Goal: Task Accomplishment & Management: Complete application form

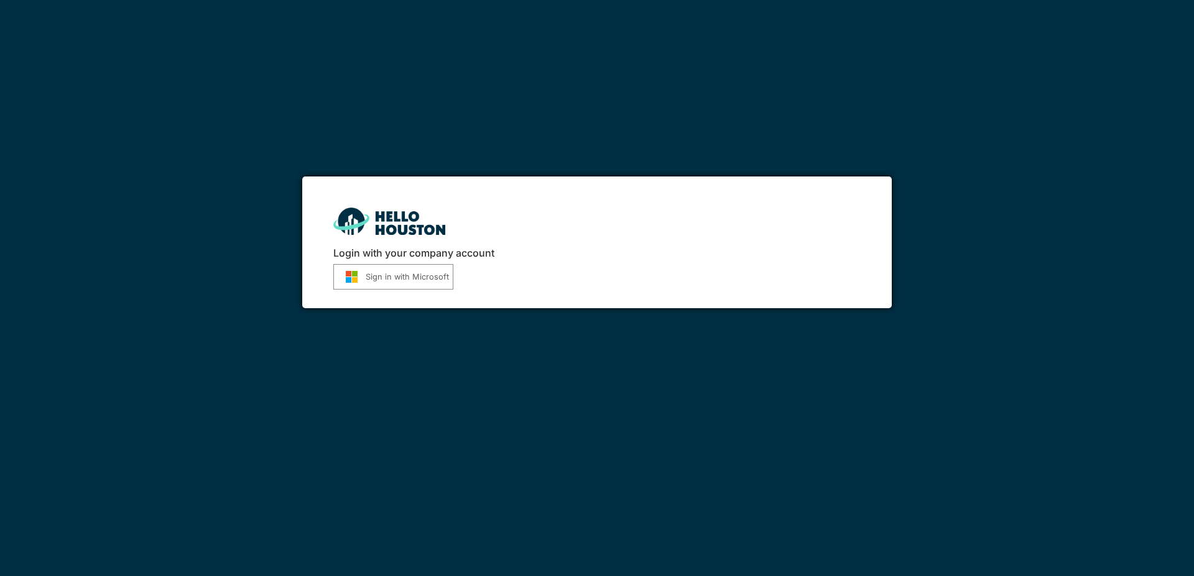
click at [362, 285] on button "Sign in with Microsoft" at bounding box center [393, 276] width 120 height 25
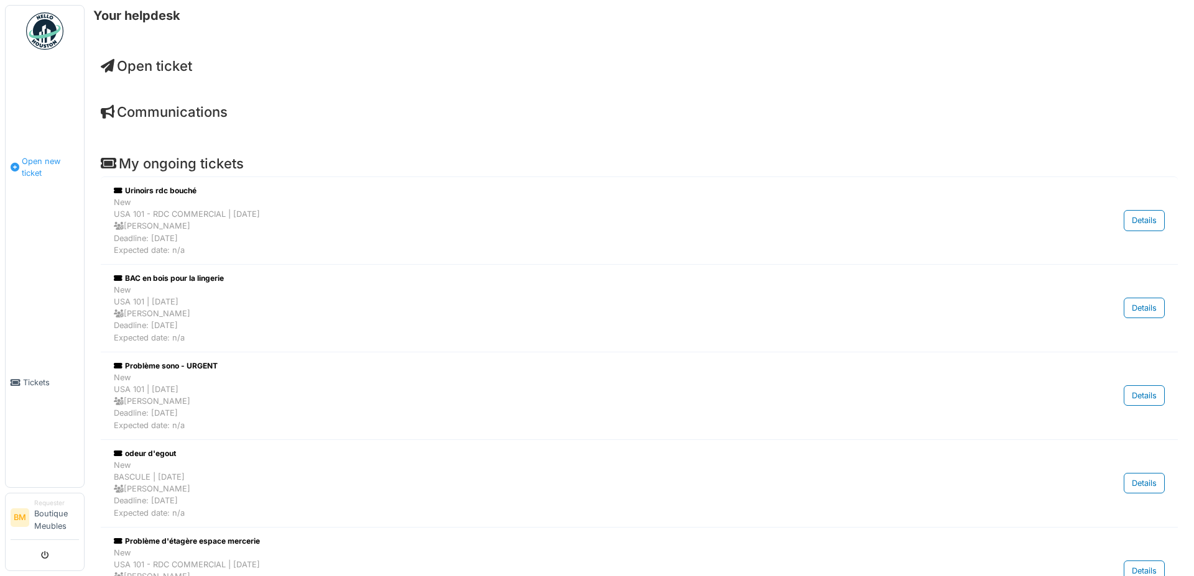
click at [49, 163] on span "Open new ticket" at bounding box center [50, 167] width 57 height 24
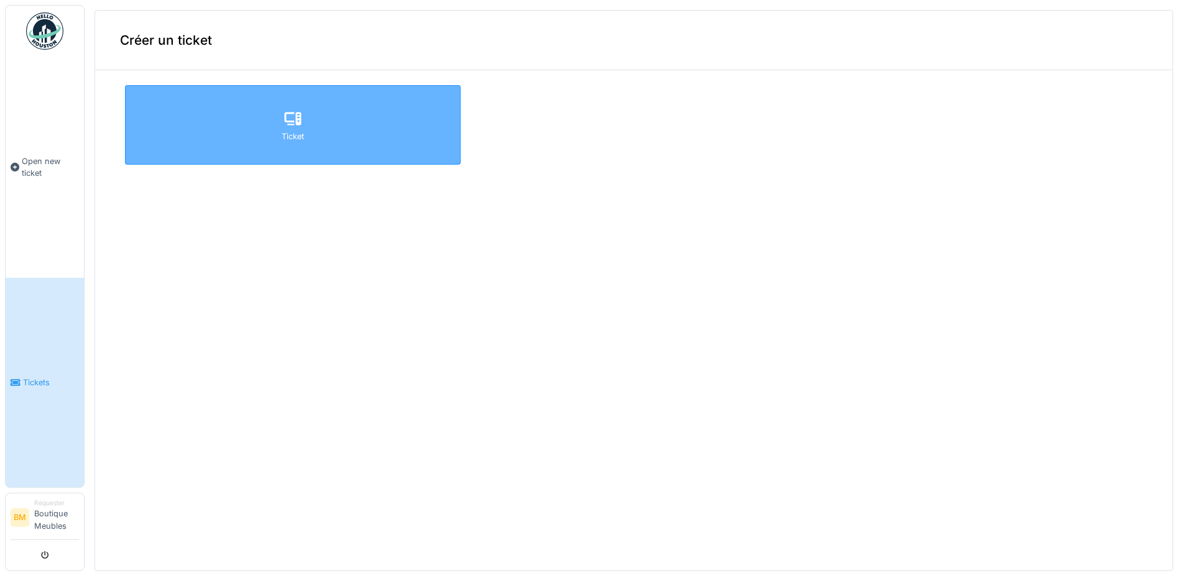
click at [283, 137] on div "Ticket" at bounding box center [293, 137] width 22 height 12
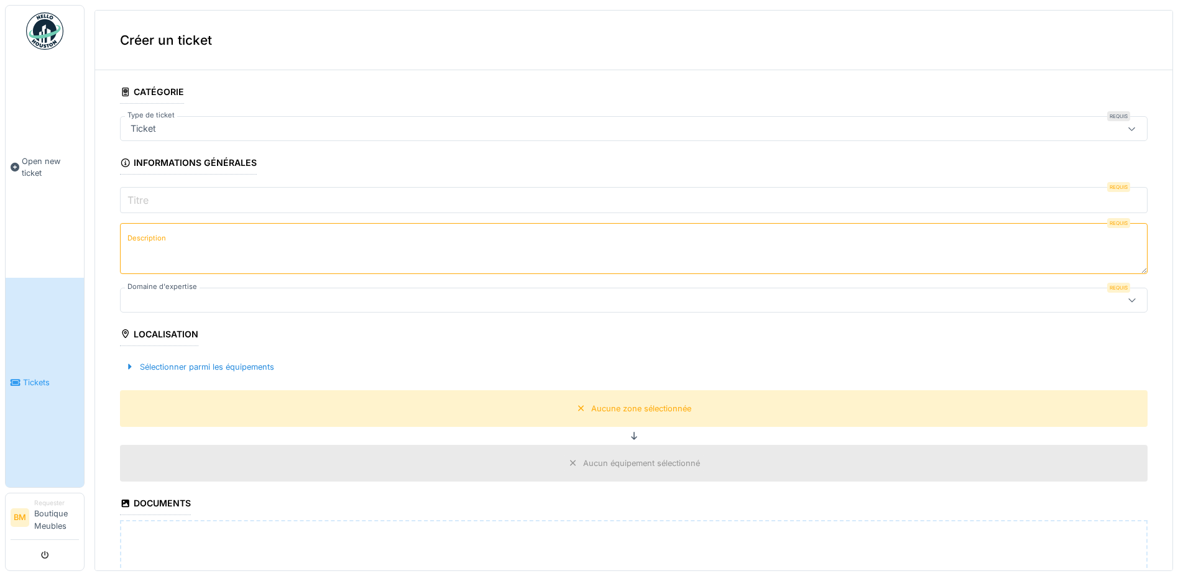
click at [169, 201] on input "Titre" at bounding box center [634, 200] width 1028 height 26
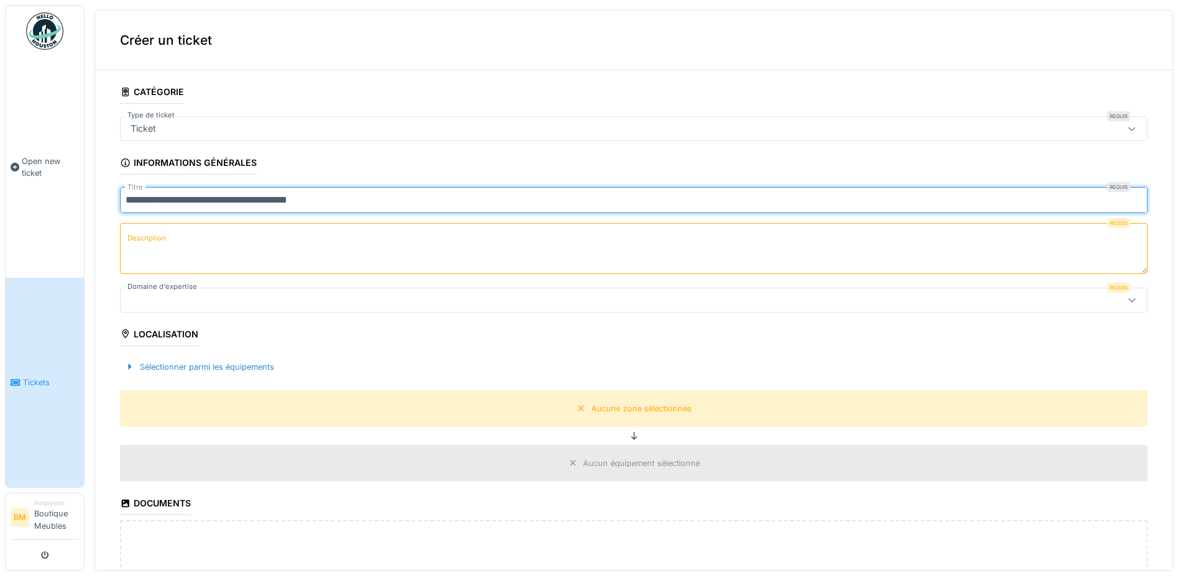
type input "**********"
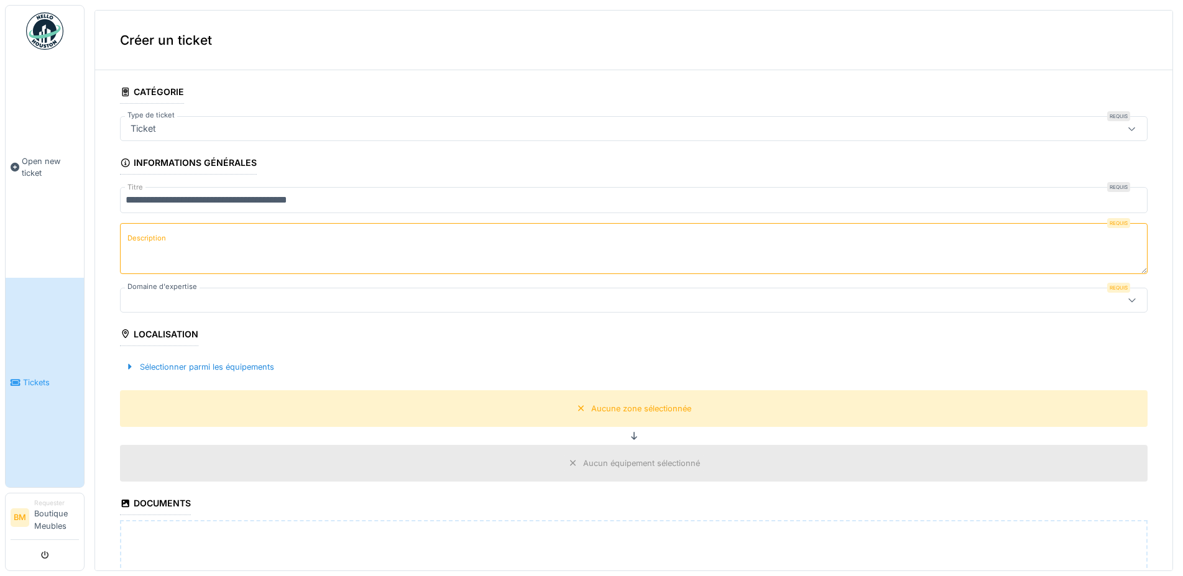
click at [212, 230] on textarea "Description" at bounding box center [634, 248] width 1028 height 51
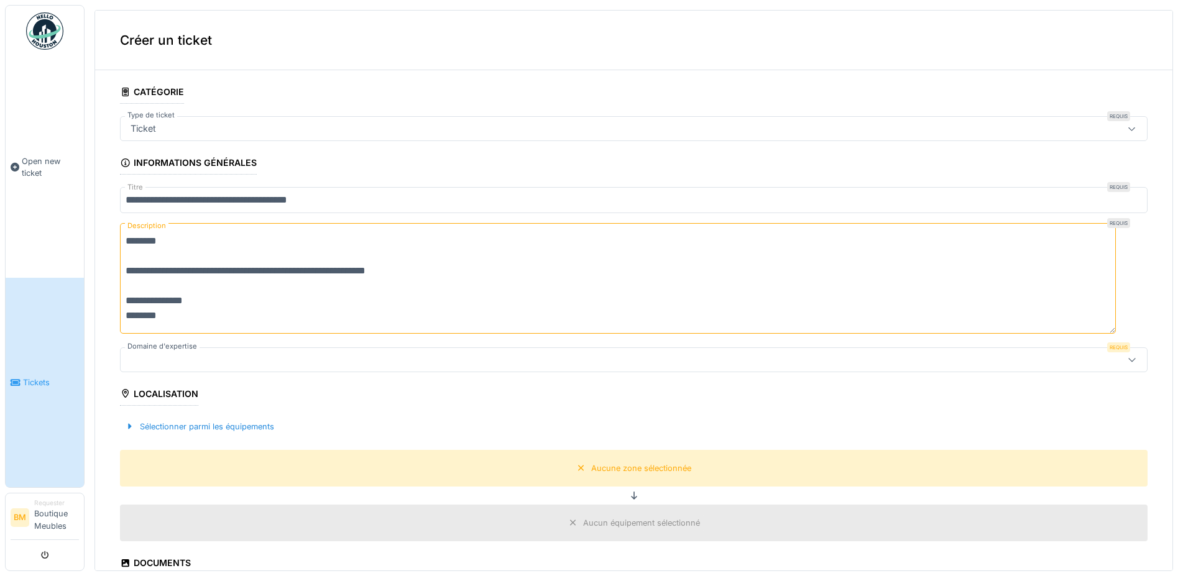
type textarea "**********"
click at [165, 360] on div at bounding box center [578, 360] width 905 height 14
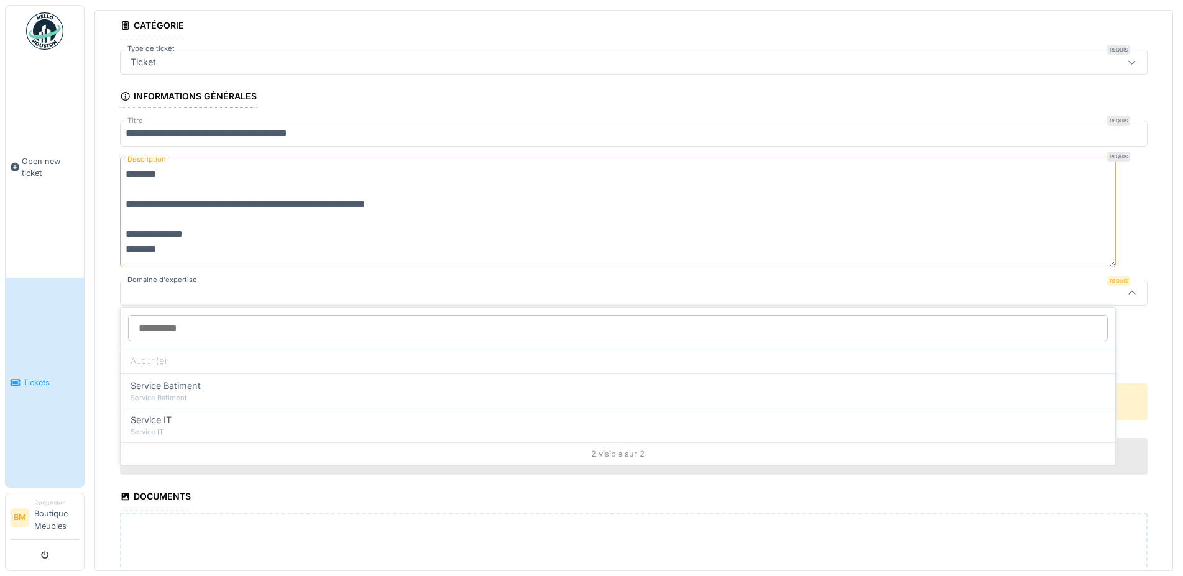
scroll to position [67, 0]
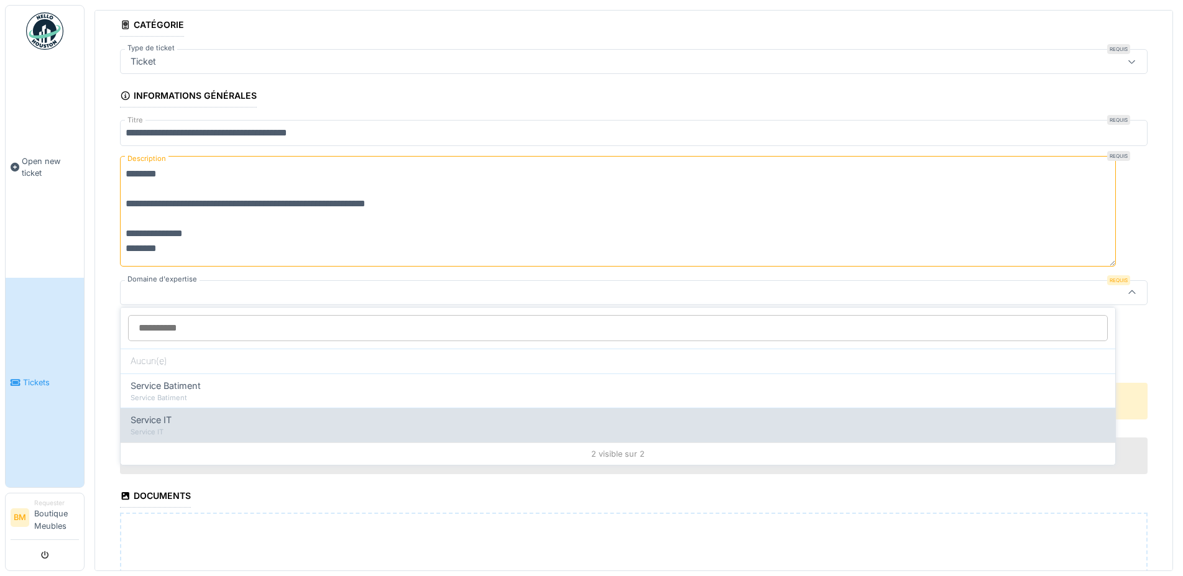
click at [168, 423] on span "Service IT" at bounding box center [151, 420] width 41 height 14
type input "***"
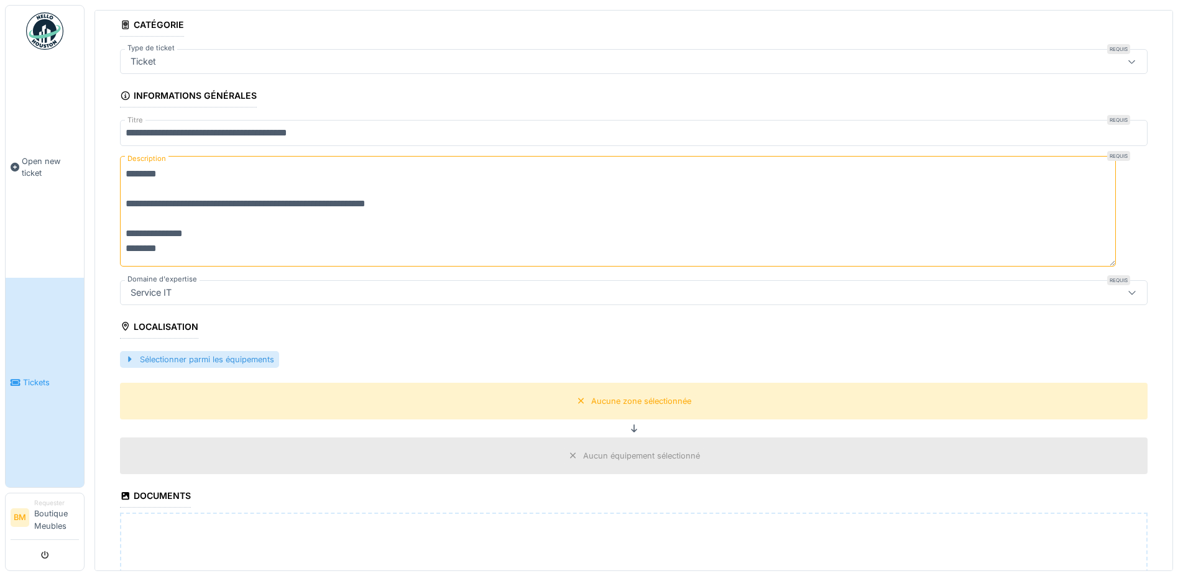
click at [251, 351] on div "Sélectionner parmi les équipements" at bounding box center [199, 359] width 159 height 17
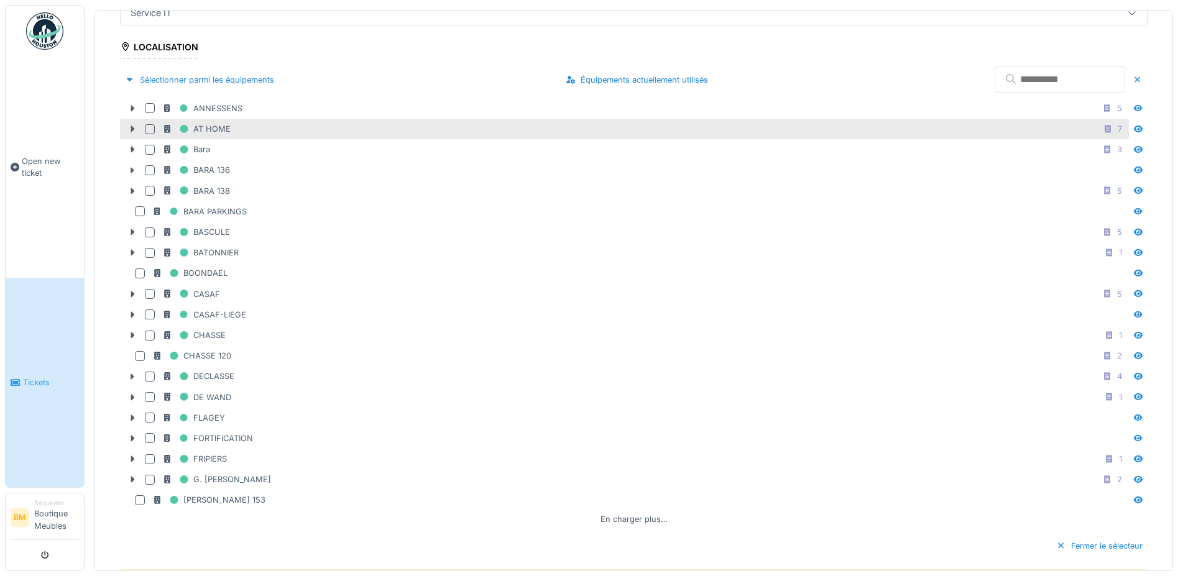
scroll to position [515, 0]
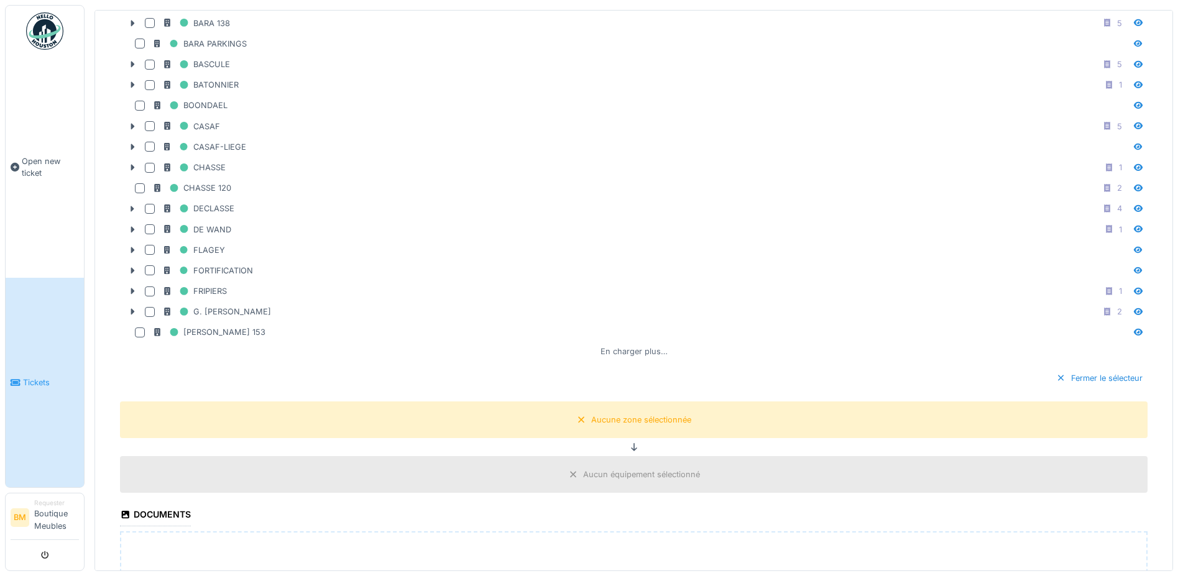
click at [616, 350] on div "En charger plus…" at bounding box center [634, 351] width 77 height 17
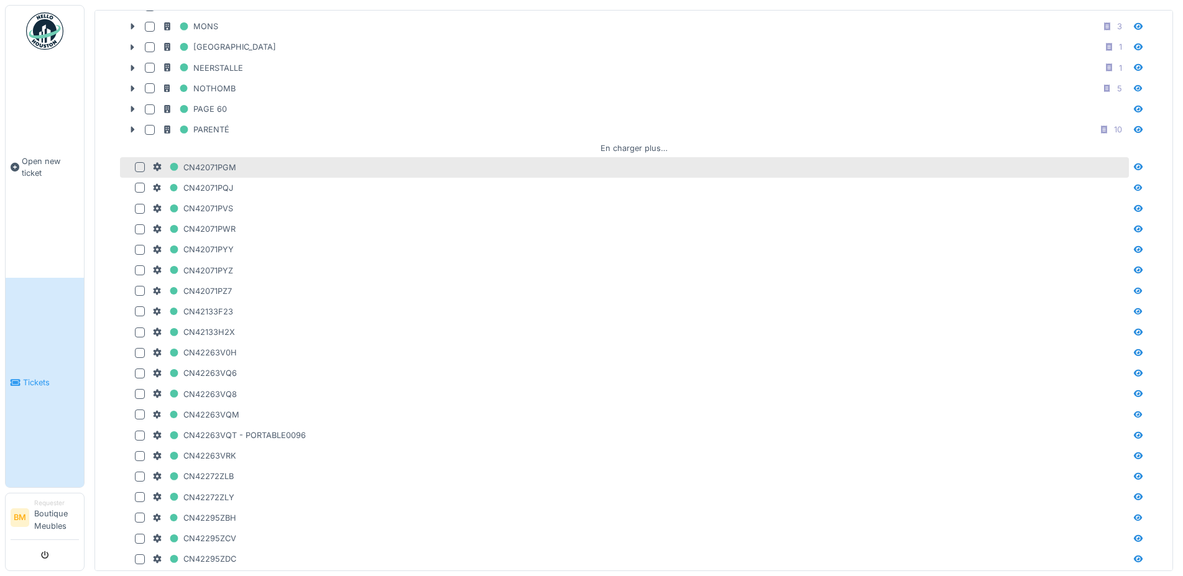
scroll to position [1410, 0]
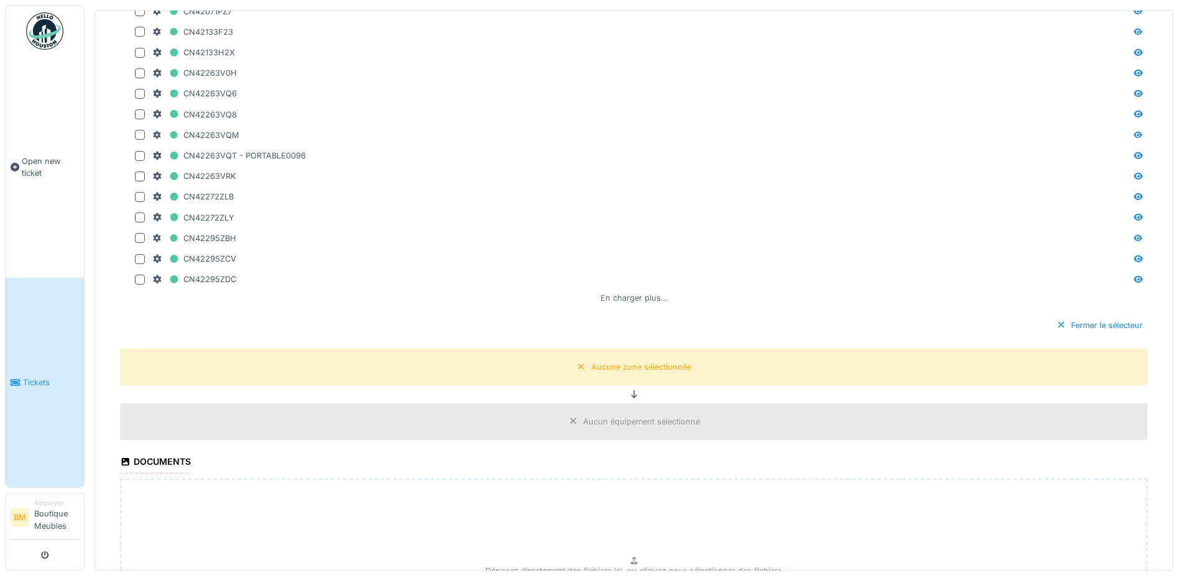
click at [617, 295] on div "En charger plus…" at bounding box center [634, 298] width 77 height 17
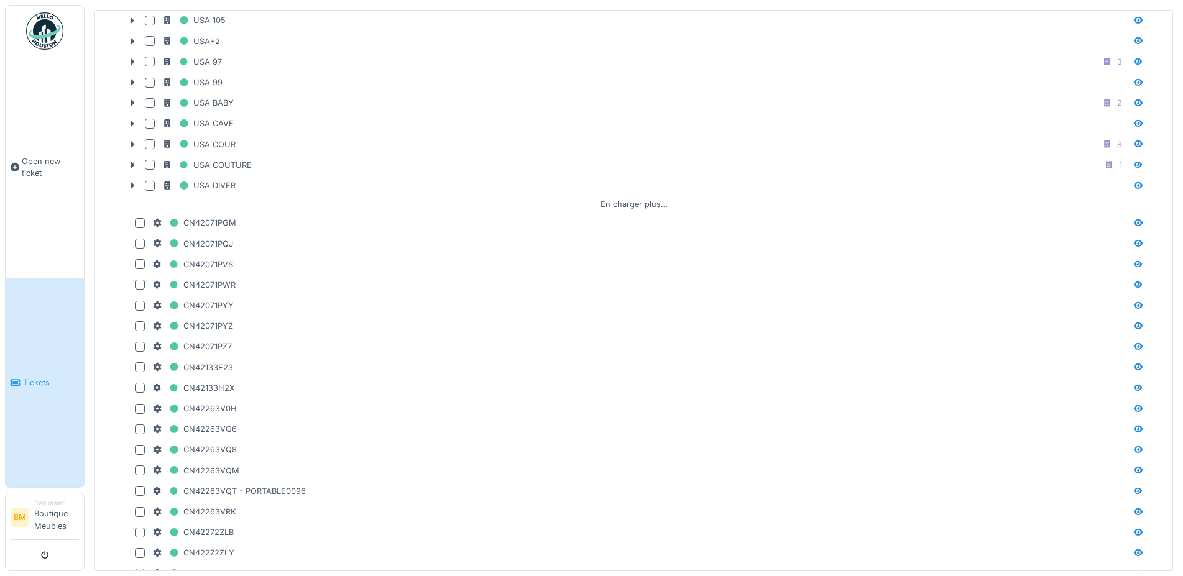
scroll to position [1207, 0]
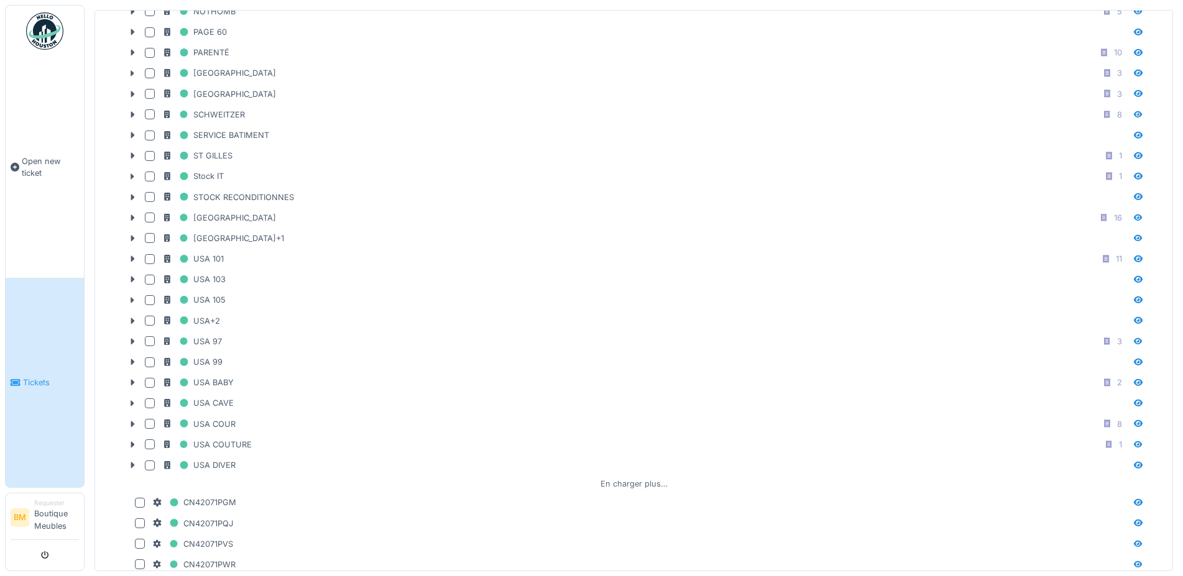
click at [620, 479] on div "En charger plus…" at bounding box center [634, 484] width 77 height 17
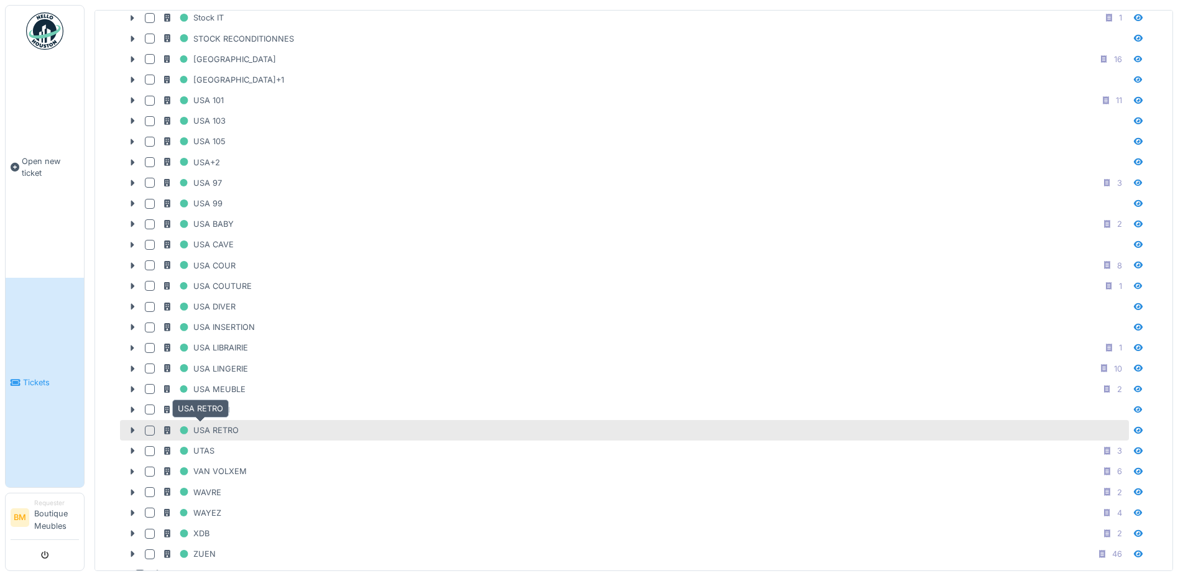
scroll to position [1375, 0]
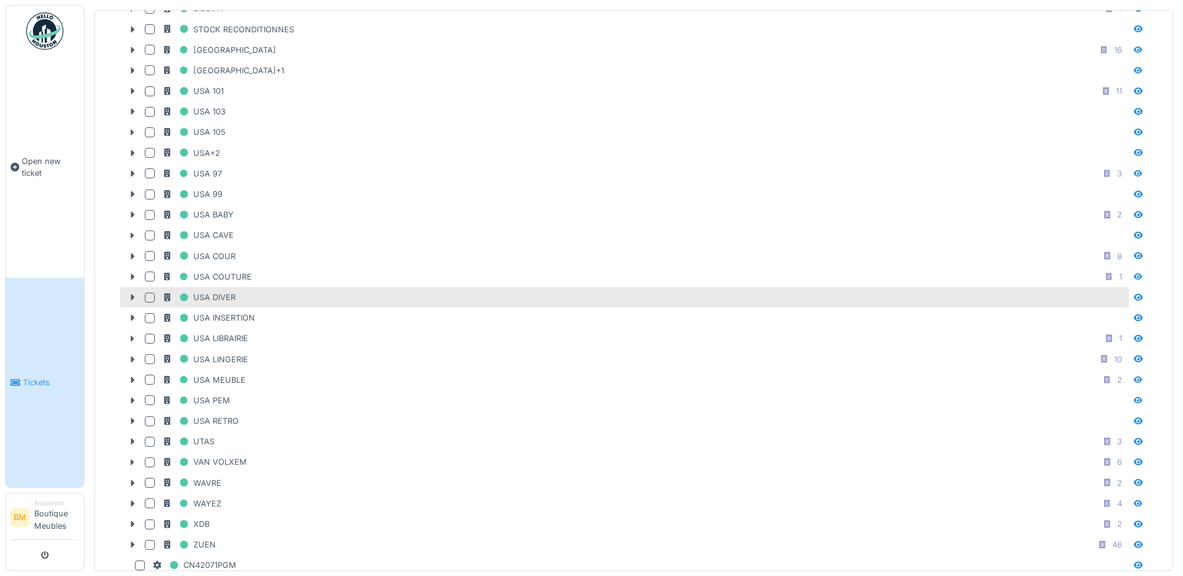
click at [144, 292] on div "USA DIVER" at bounding box center [624, 297] width 1009 height 21
click at [152, 294] on div at bounding box center [150, 298] width 10 height 10
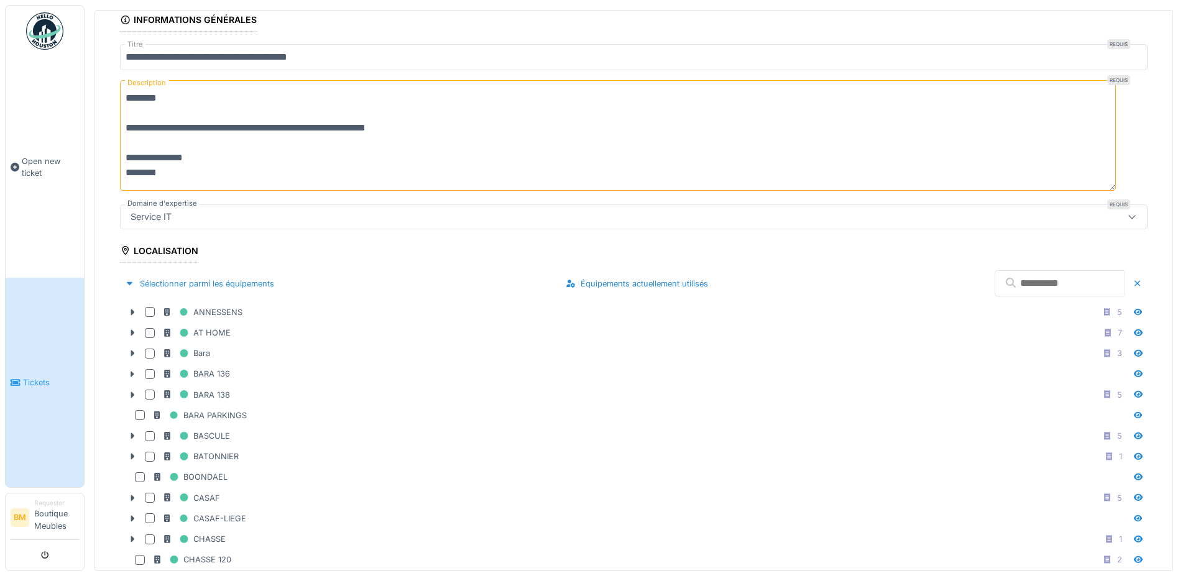
scroll to position [88, 0]
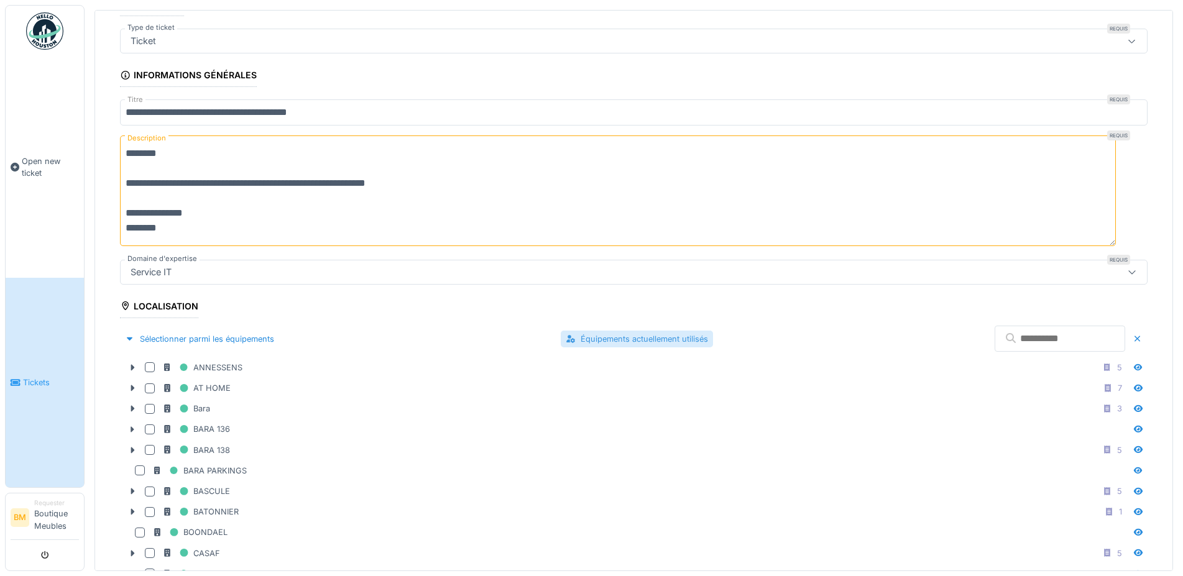
click at [605, 338] on div "Équipements actuellement utilisés" at bounding box center [637, 339] width 152 height 17
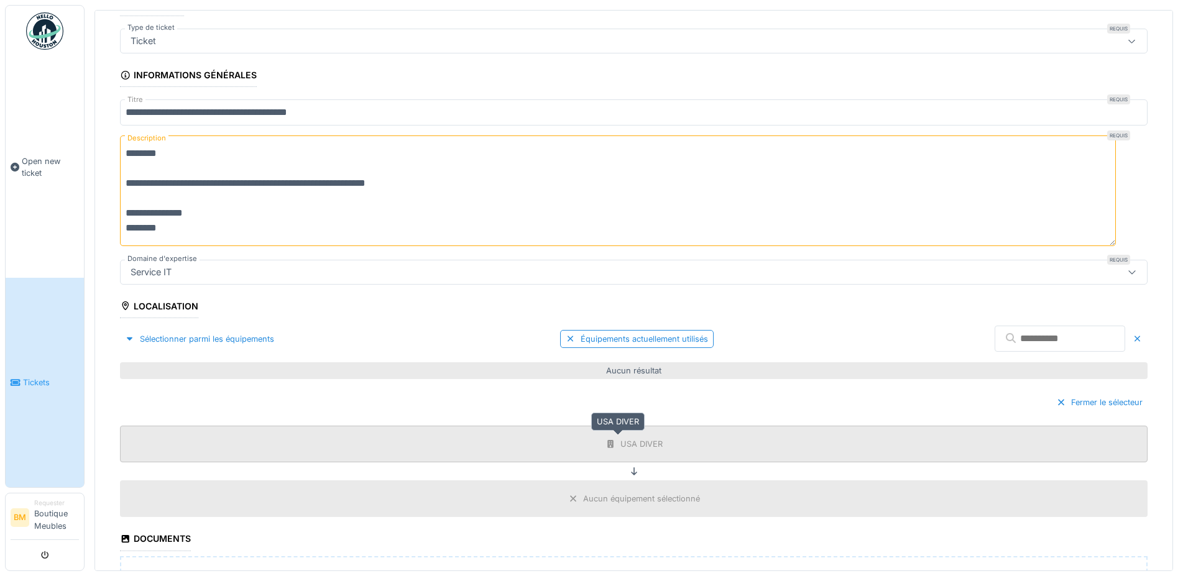
click at [625, 443] on div "USA DIVER" at bounding box center [641, 444] width 42 height 12
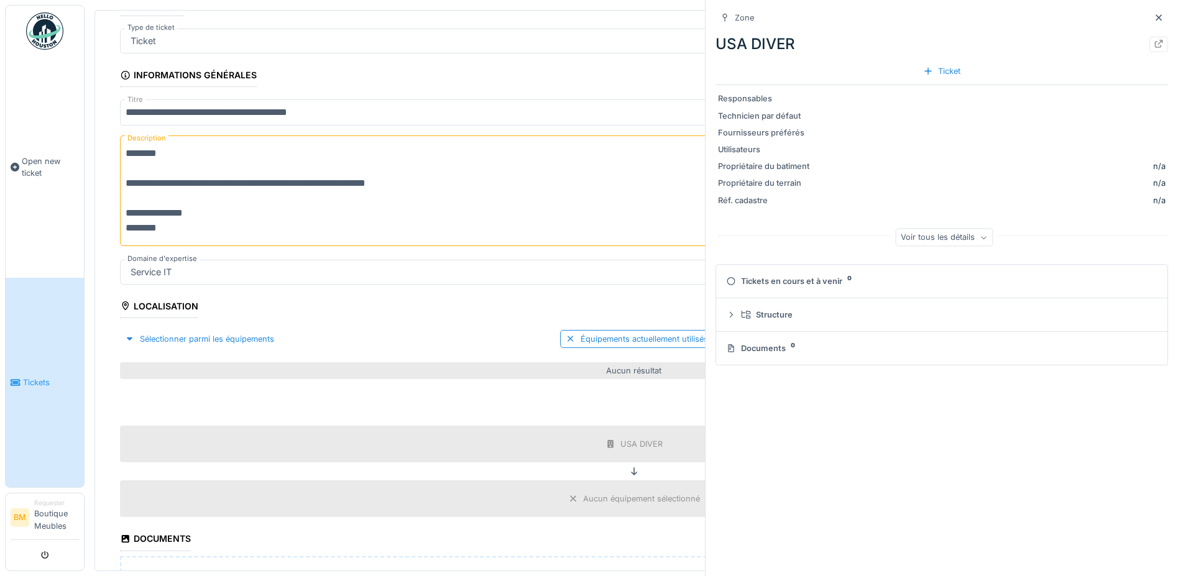
click at [531, 410] on div "Fermer le sélecteur" at bounding box center [634, 402] width 1028 height 37
click at [528, 410] on div "Fermer le sélecteur" at bounding box center [634, 402] width 1028 height 37
click at [437, 321] on div "Sélectionner parmi les équipements Équipements actuellement utilisés" at bounding box center [634, 339] width 1028 height 37
click at [1153, 15] on div at bounding box center [1159, 18] width 19 height 16
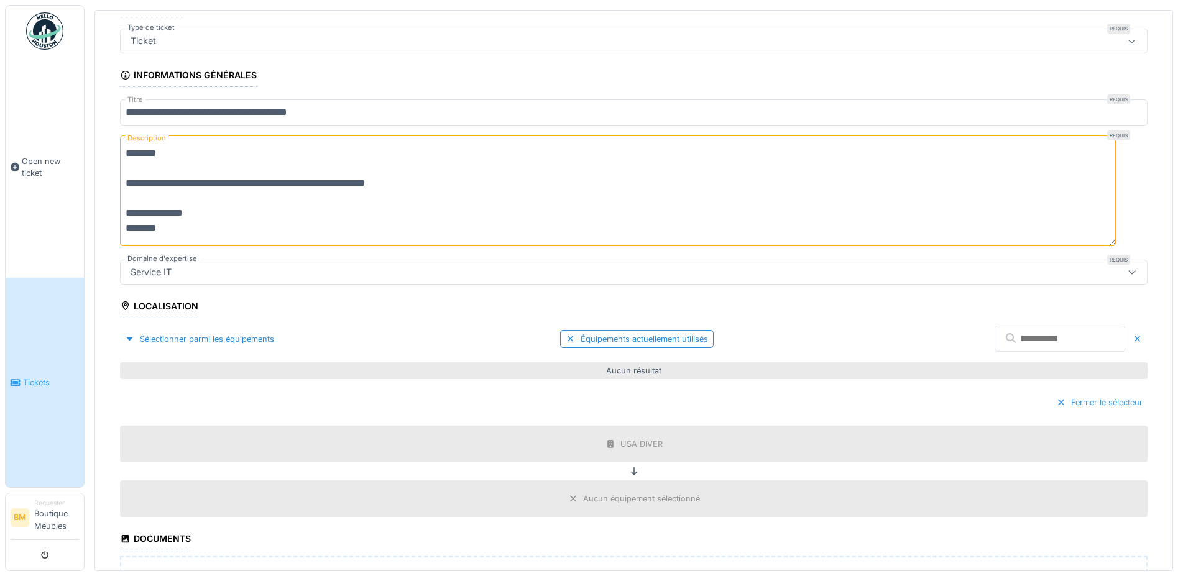
click at [1062, 399] on div "Fermer le sélecteur" at bounding box center [1099, 402] width 96 height 17
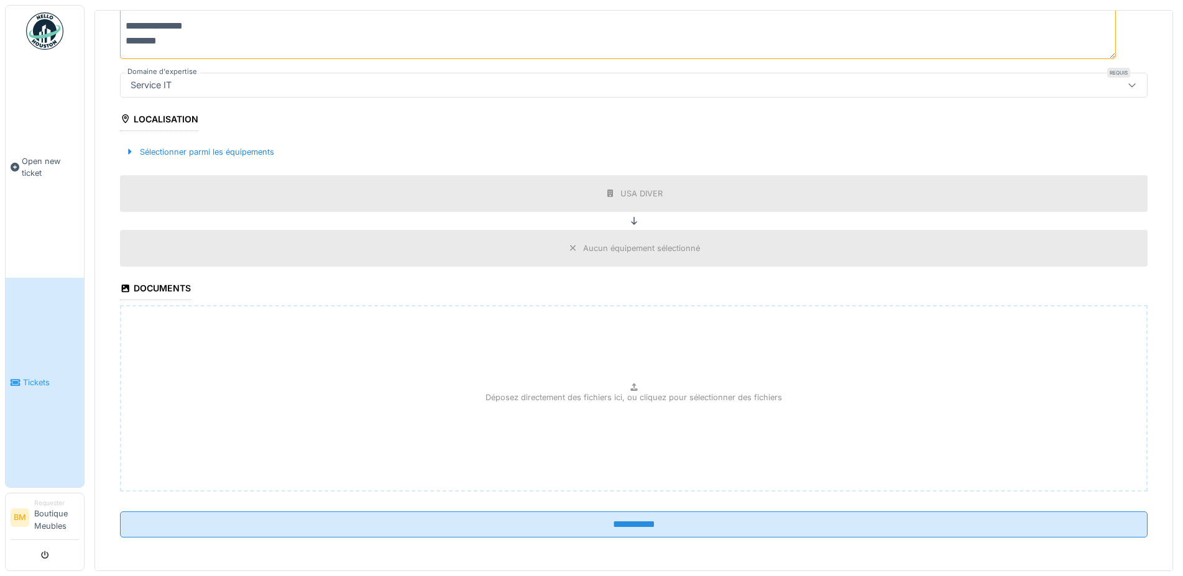
scroll to position [6, 0]
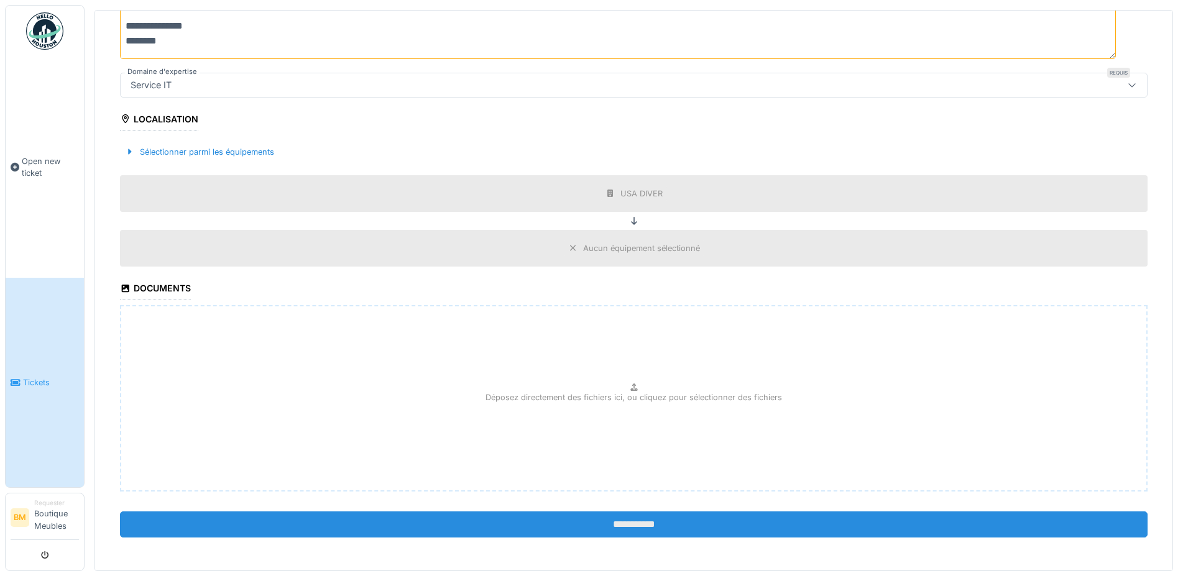
click at [626, 526] on input "**********" at bounding box center [634, 525] width 1028 height 26
